Goal: Check status: Check status

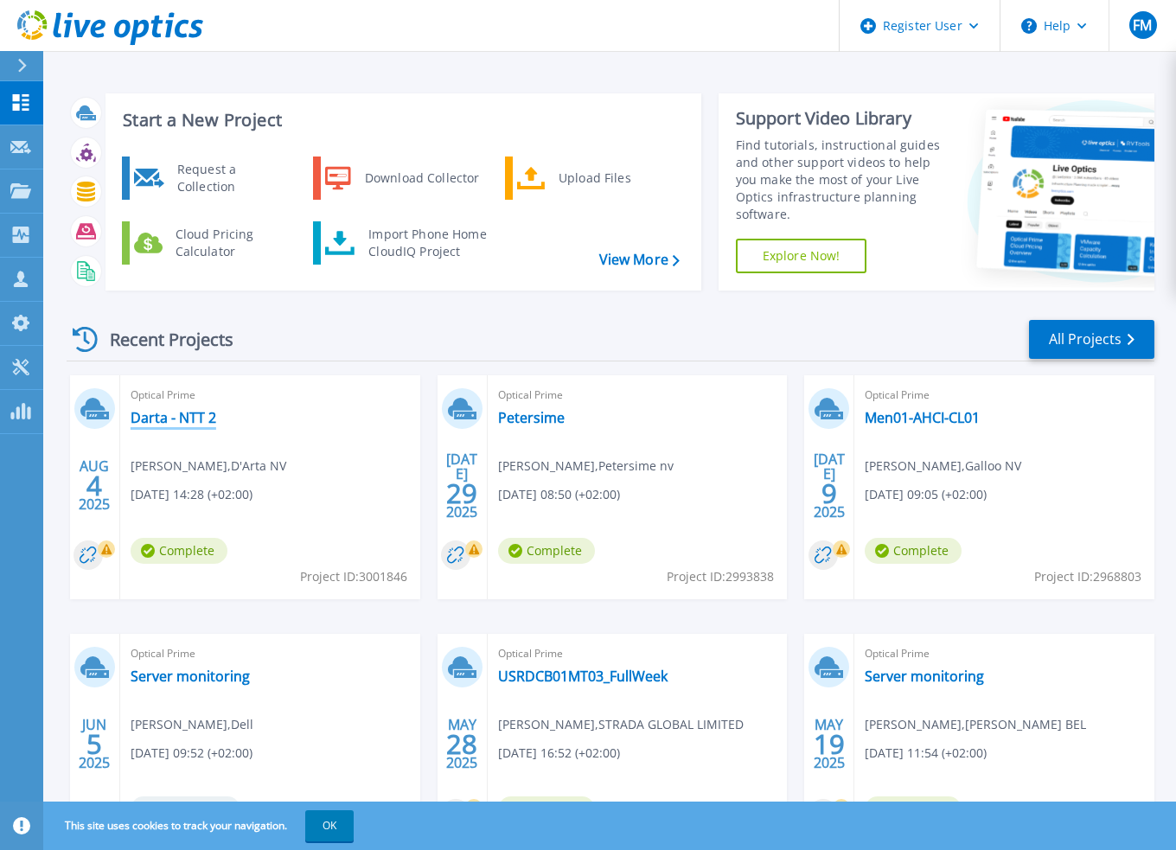
click at [161, 417] on link "Darta - NTT 2" at bounding box center [174, 417] width 86 height 17
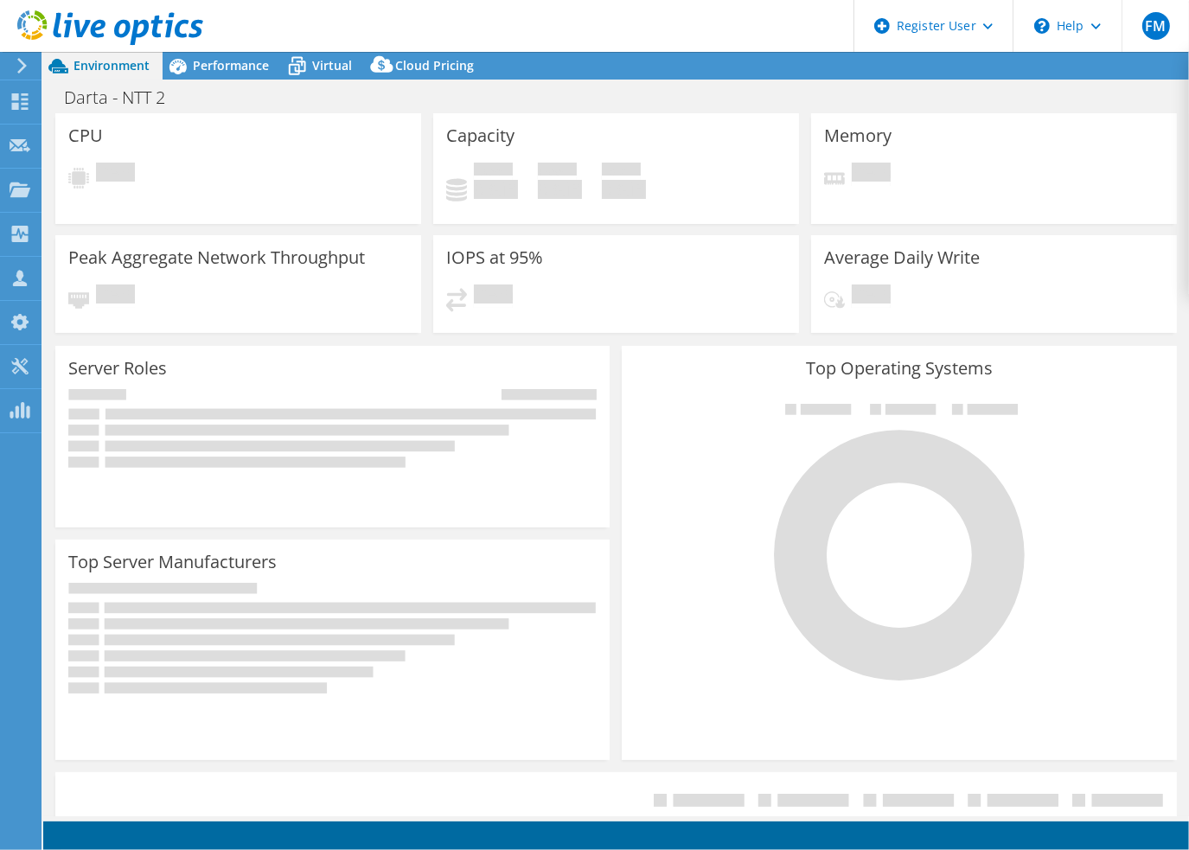
select select "USD"
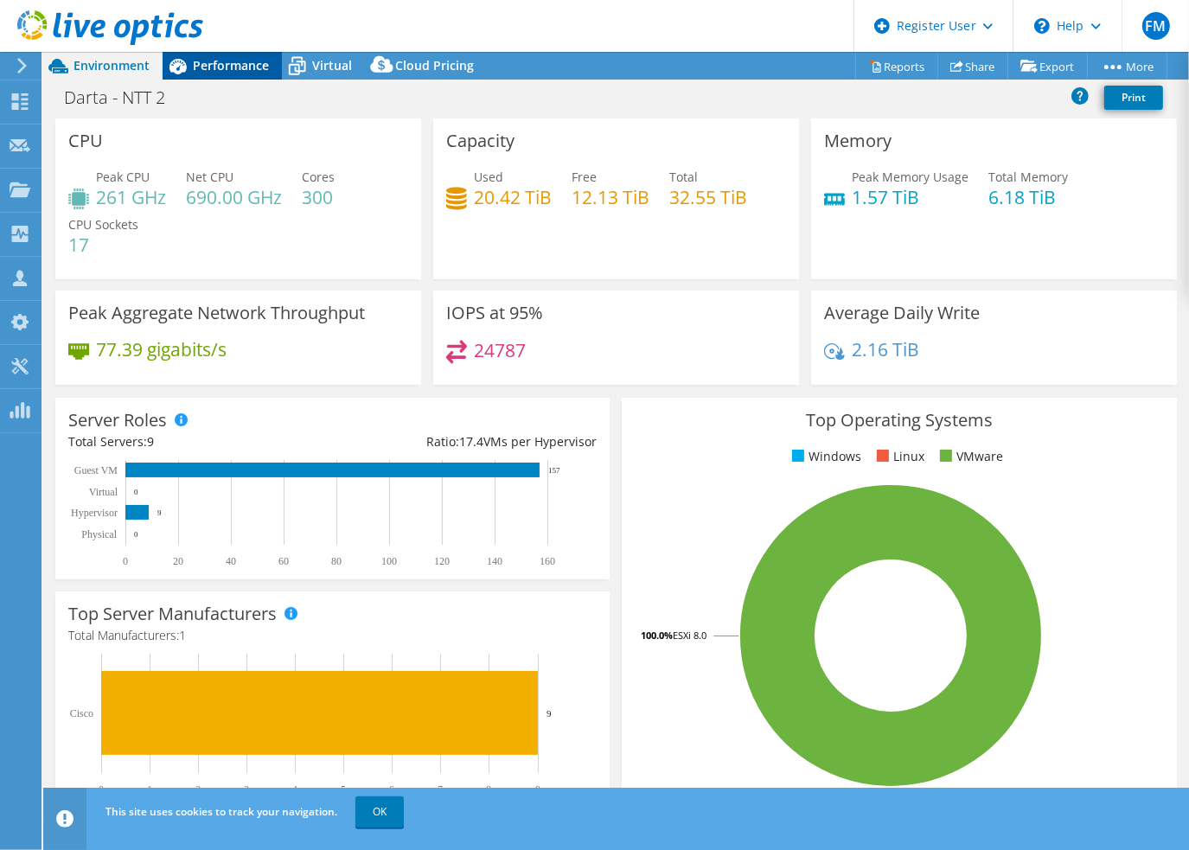
click at [214, 65] on span "Performance" at bounding box center [231, 65] width 76 height 16
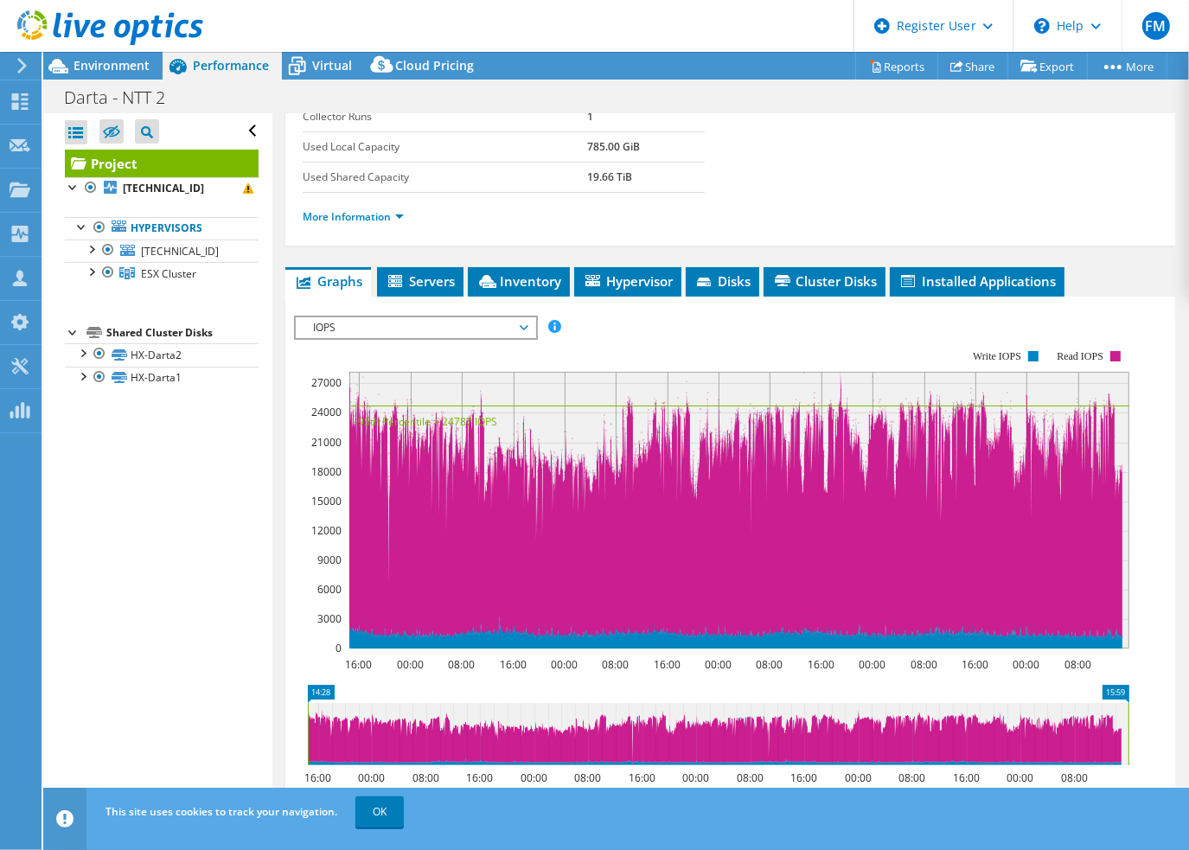
scroll to position [346, 0]
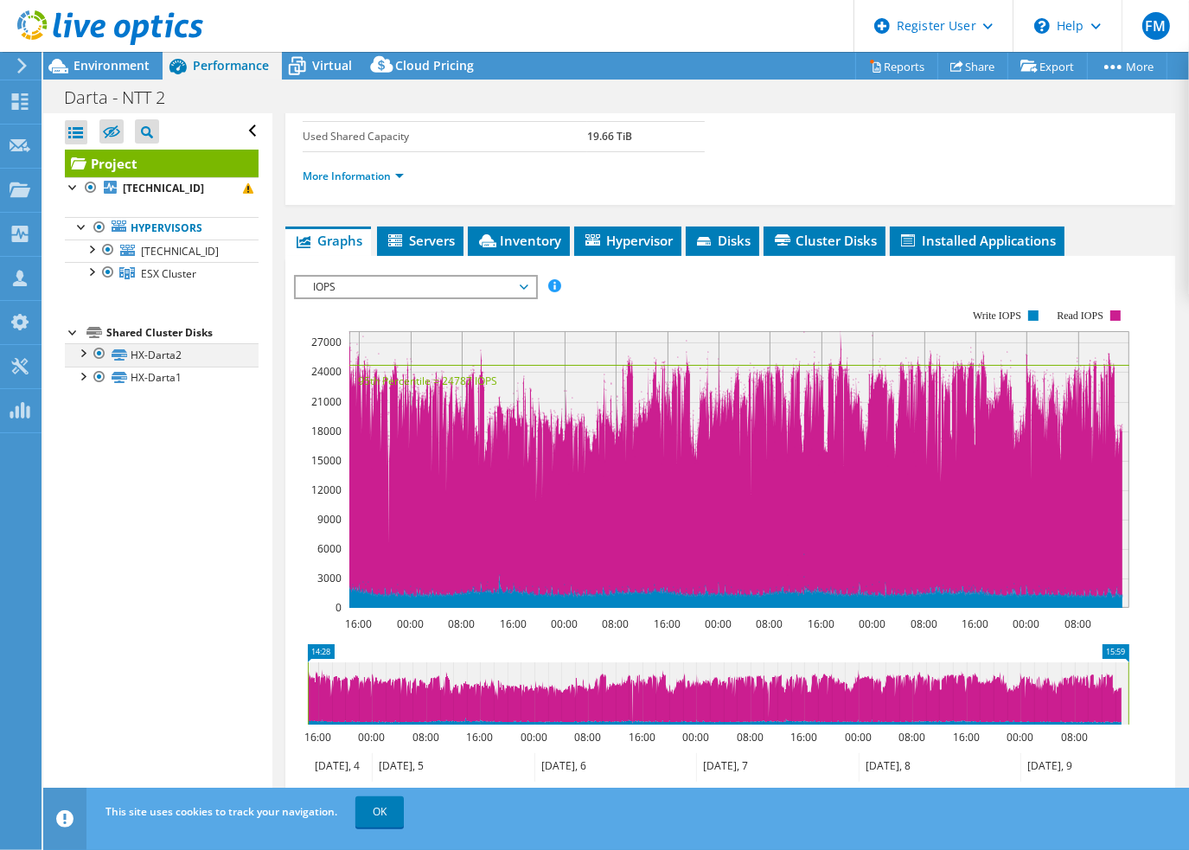
click at [84, 355] on div at bounding box center [81, 351] width 17 height 17
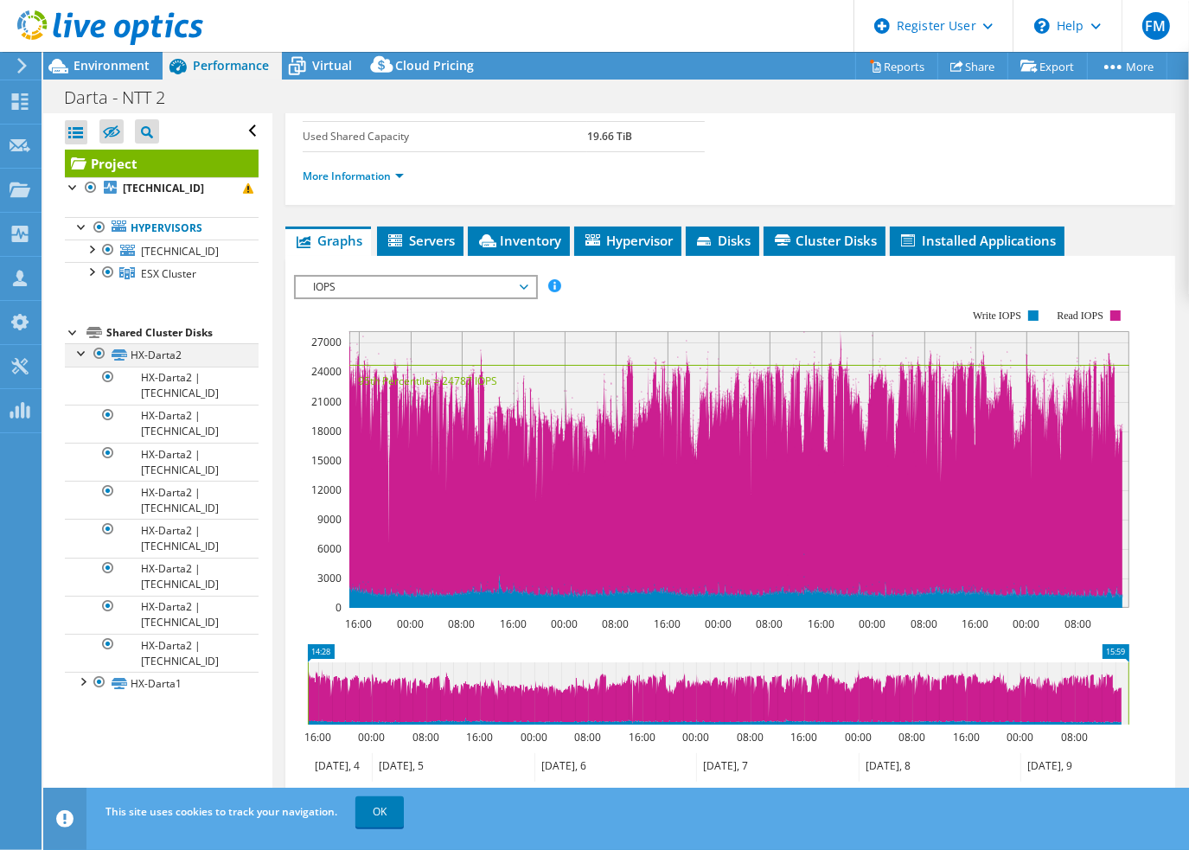
click at [84, 355] on div at bounding box center [81, 351] width 17 height 17
